Goal: Task Accomplishment & Management: Use online tool/utility

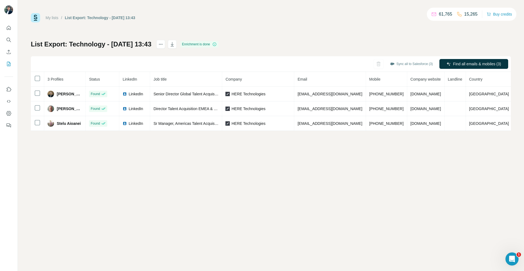
click at [22, 78] on div "My lists / List Export: Technology - [DATE] 13:43 61,765 15,265 Buy credits Lis…" at bounding box center [271, 135] width 506 height 271
click at [34, 80] on div at bounding box center [37, 78] width 7 height 7
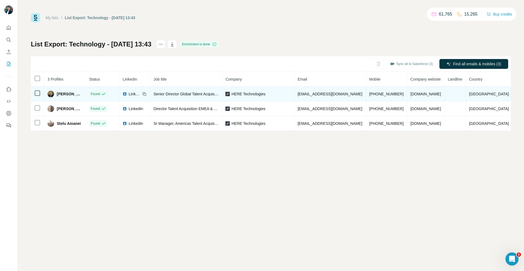
click at [40, 93] on icon at bounding box center [37, 93] width 7 height 7
click at [37, 96] on td at bounding box center [37, 93] width 13 height 15
click at [37, 99] on td at bounding box center [37, 93] width 13 height 15
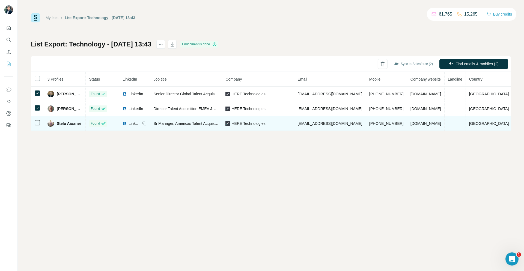
click at [35, 125] on icon at bounding box center [37, 122] width 7 height 7
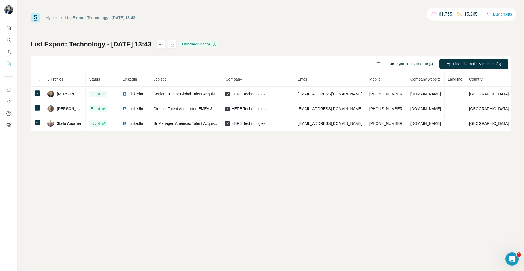
click at [394, 66] on button "Sync all to Salesforce (3)" at bounding box center [411, 64] width 50 height 8
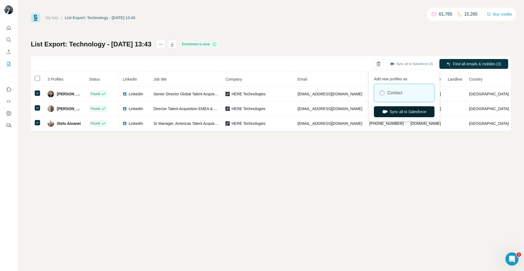
click at [404, 111] on button "Sync all to Salesforce" at bounding box center [404, 111] width 61 height 11
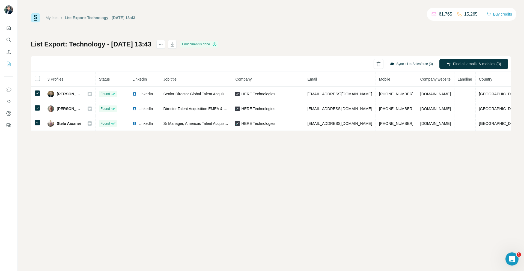
click at [421, 63] on button "Sync all to Salesforce (3)" at bounding box center [411, 64] width 50 height 8
click at [269, 32] on div "My lists / List Export: Technology - [DATE] 13:43 61,765 15,265 Buy credits Lis…" at bounding box center [271, 72] width 480 height 118
